Goal: Find contact information: Find contact information

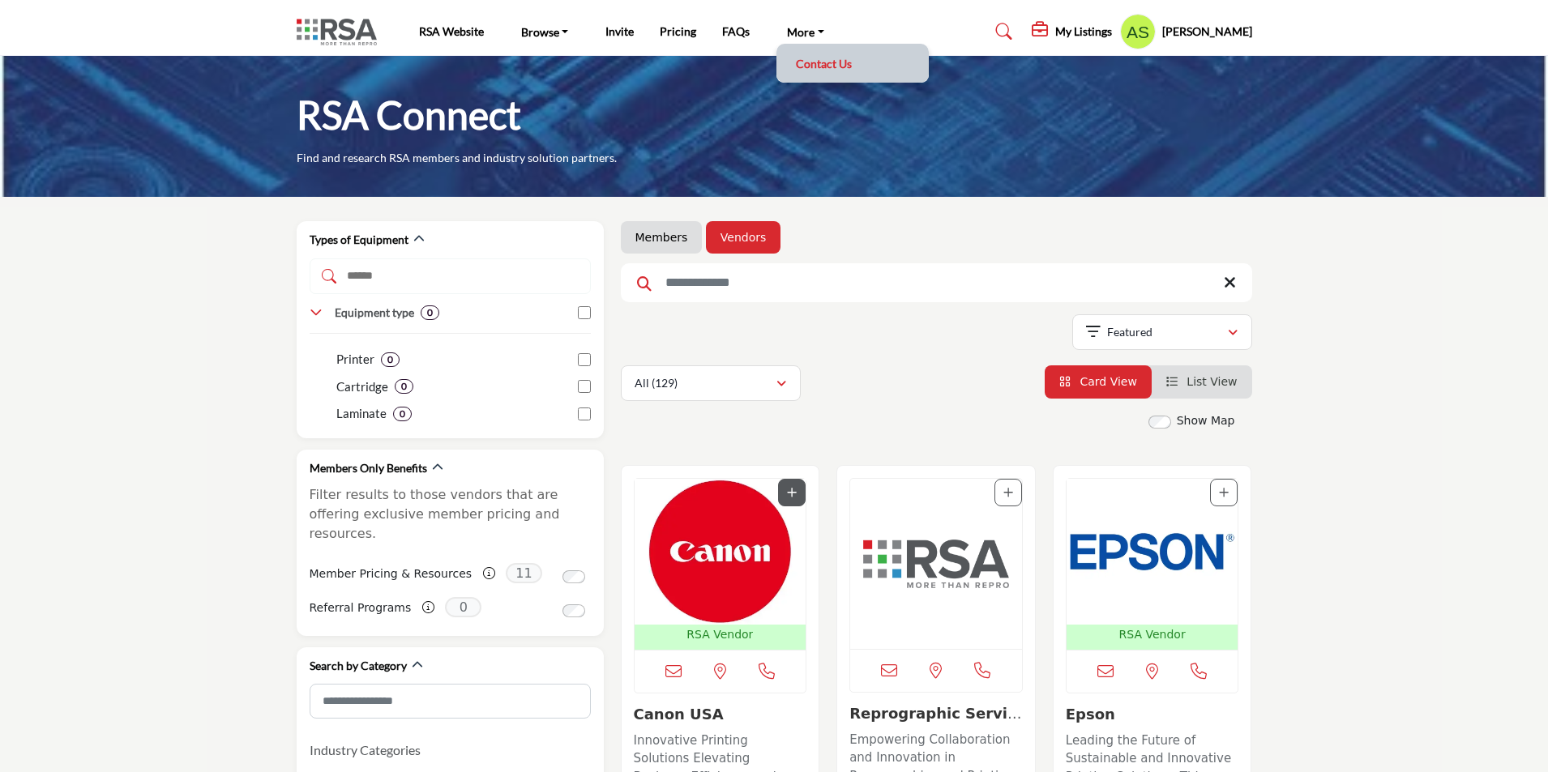
click at [796, 64] on link "Contact Us" at bounding box center [852, 63] width 136 height 23
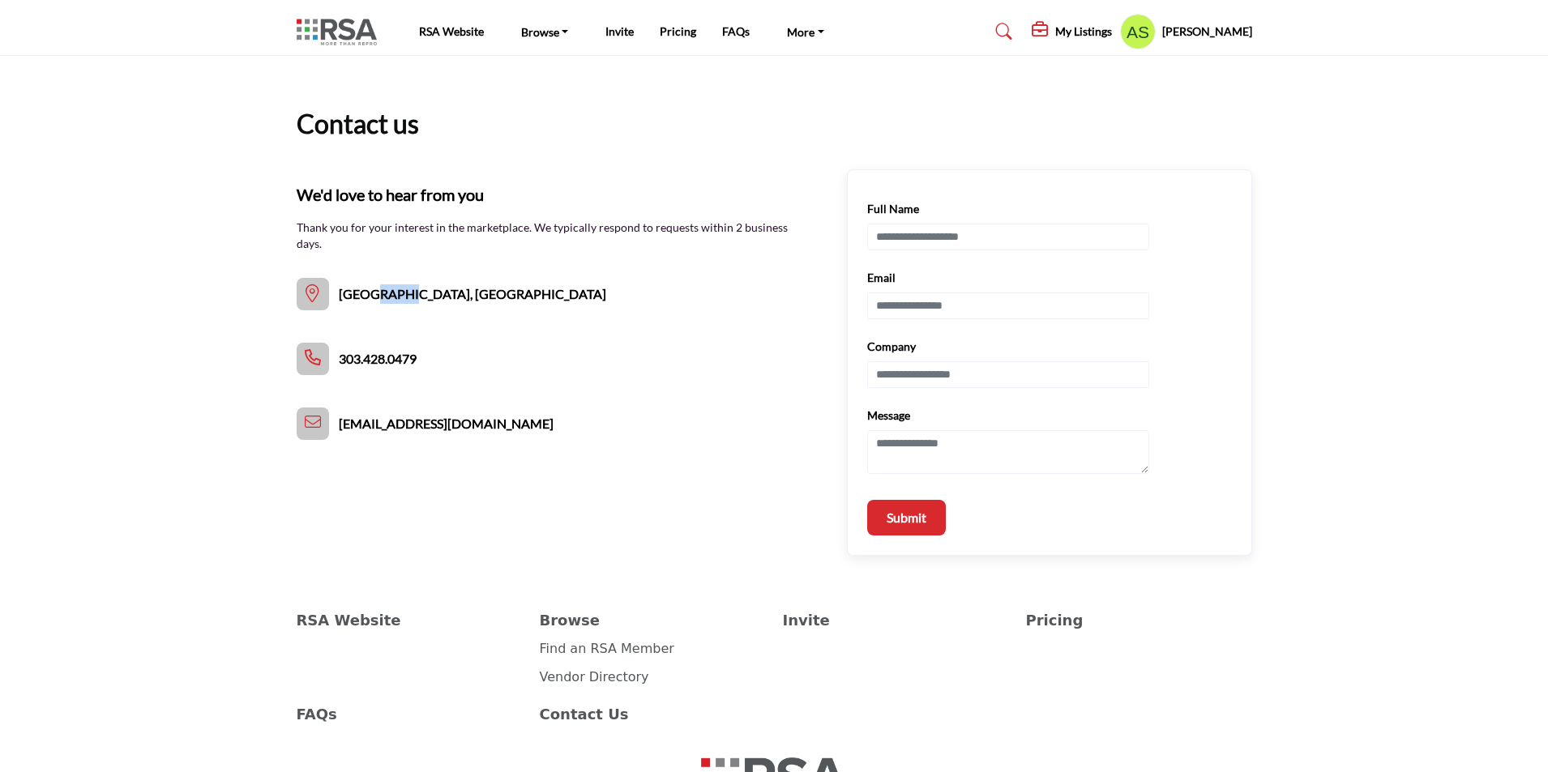
drag, startPoint x: 428, startPoint y: 299, endPoint x: 377, endPoint y: 297, distance: 51.1
click at [377, 297] on div "[GEOGRAPHIC_DATA], [GEOGRAPHIC_DATA] 303.428.0479 [EMAIL_ADDRESS][DOMAIN_NAME]" at bounding box center [452, 294] width 310 height 32
click at [1434, 366] on section "Contact us We'd love to hear from you Thank you for your interest in the market…" at bounding box center [774, 306] width 1548 height 500
